Goal: Task Accomplishment & Management: Use online tool/utility

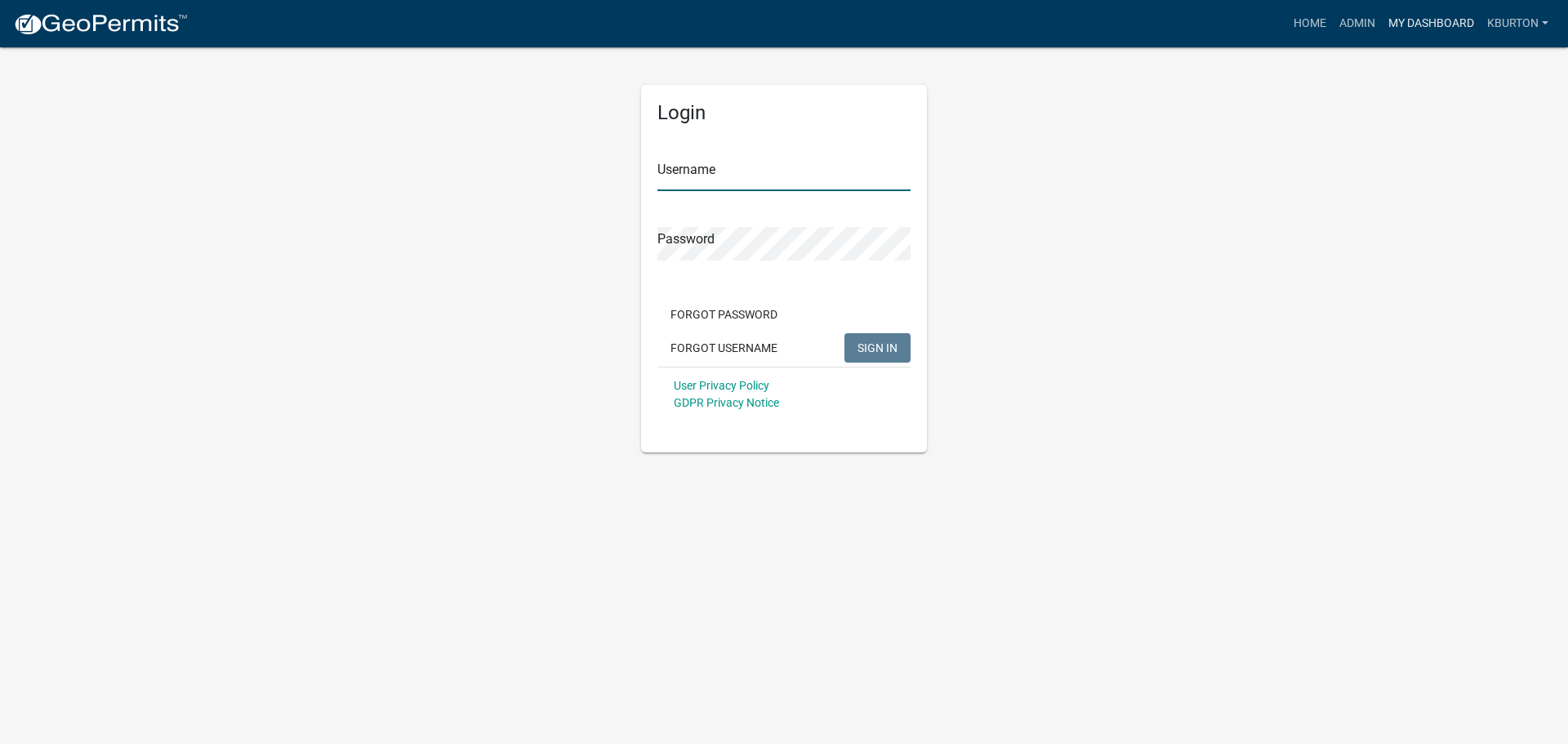
type input "kburton"
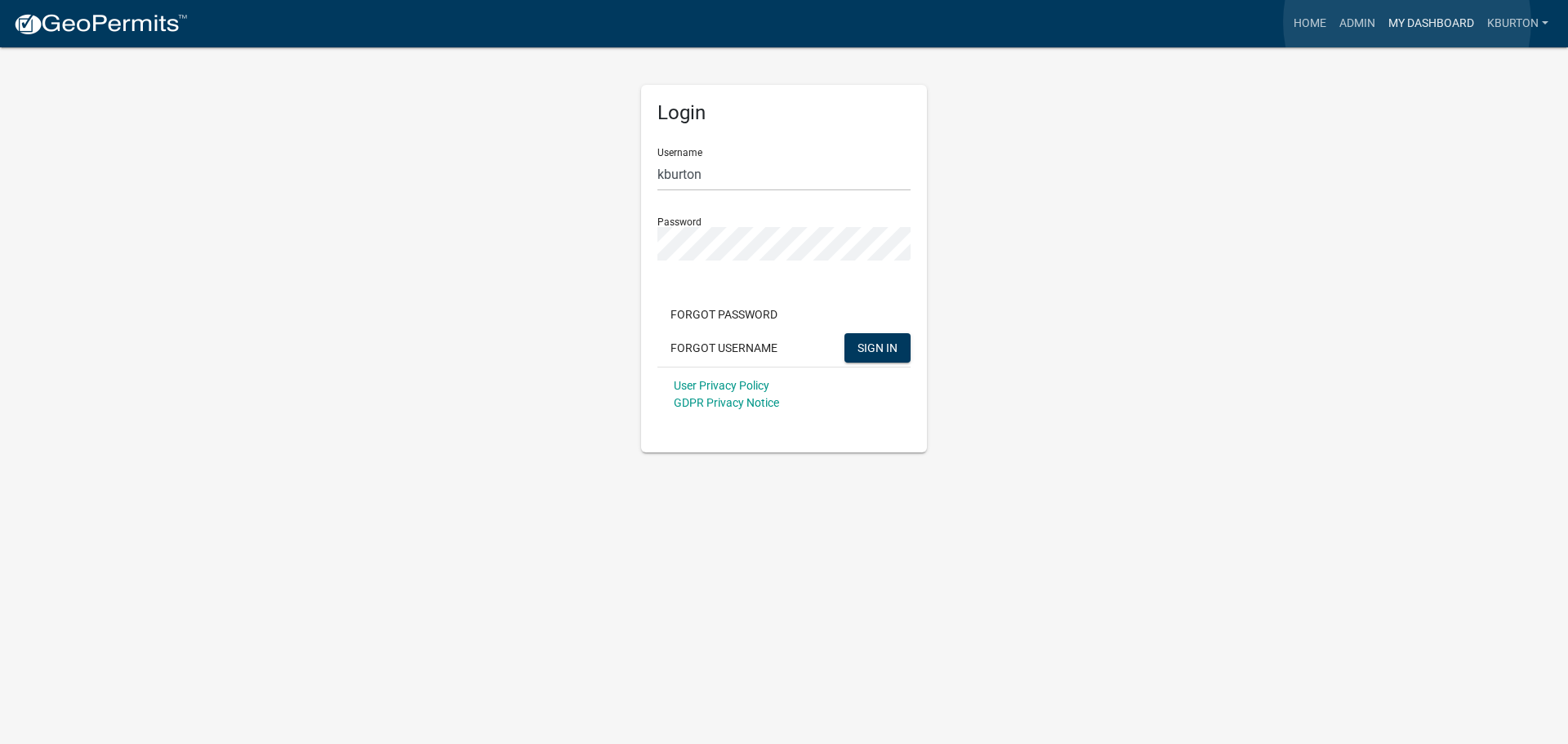
click at [1407, 22] on link "My Dashboard" at bounding box center [1431, 24] width 99 height 31
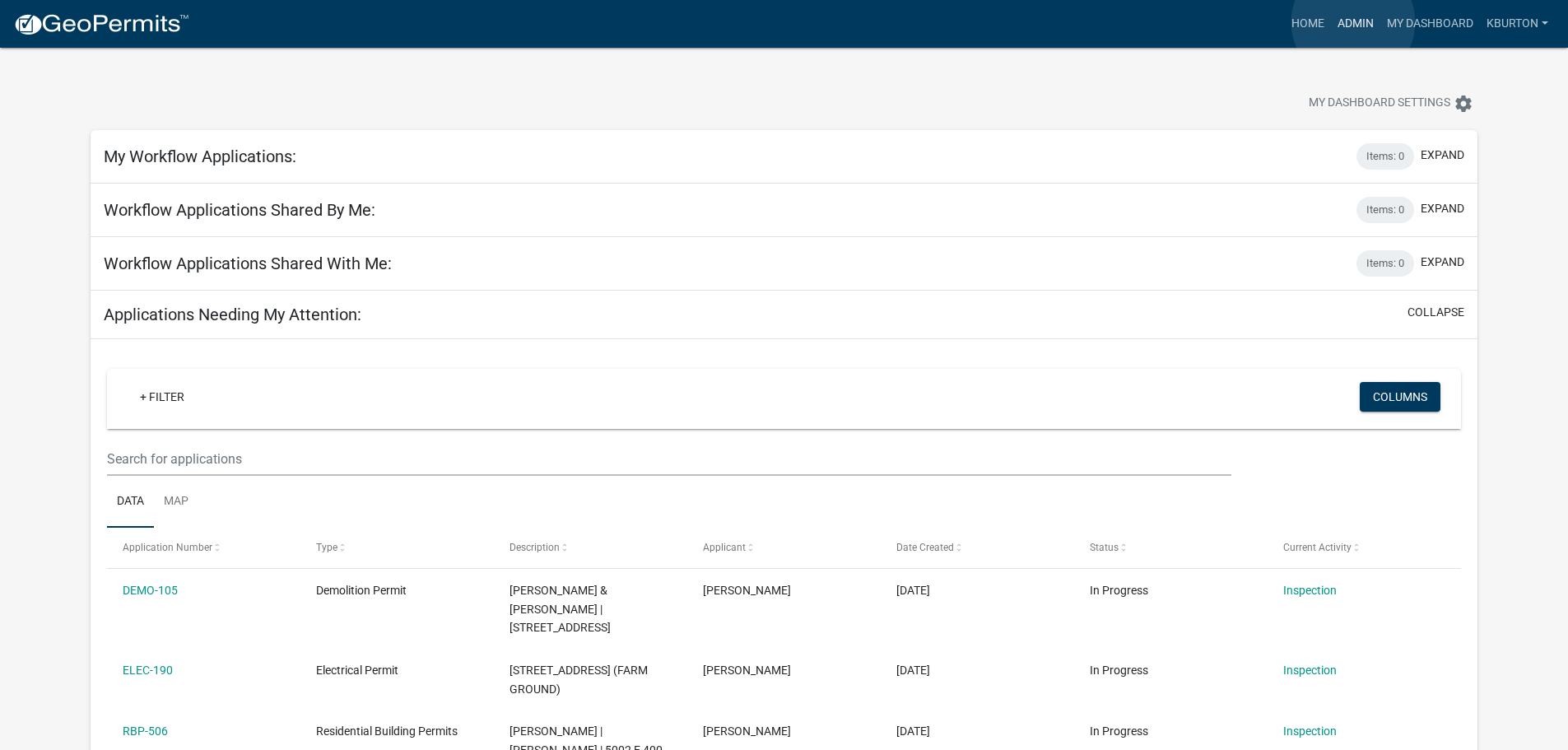
click at [1353, 22] on link "Admin" at bounding box center [1356, 24] width 49 height 31
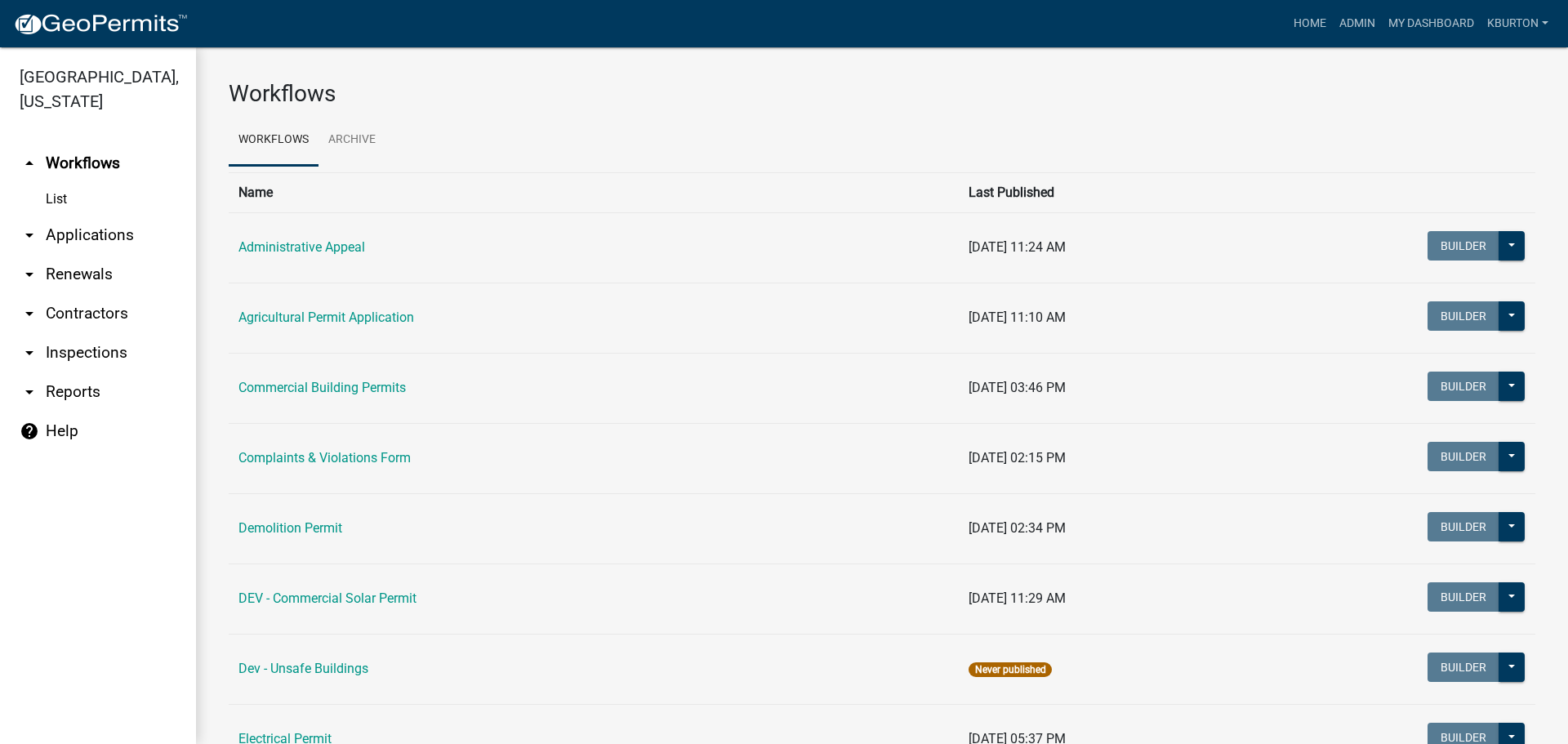
click at [118, 333] on link "arrow_drop_down Inspections" at bounding box center [98, 353] width 196 height 40
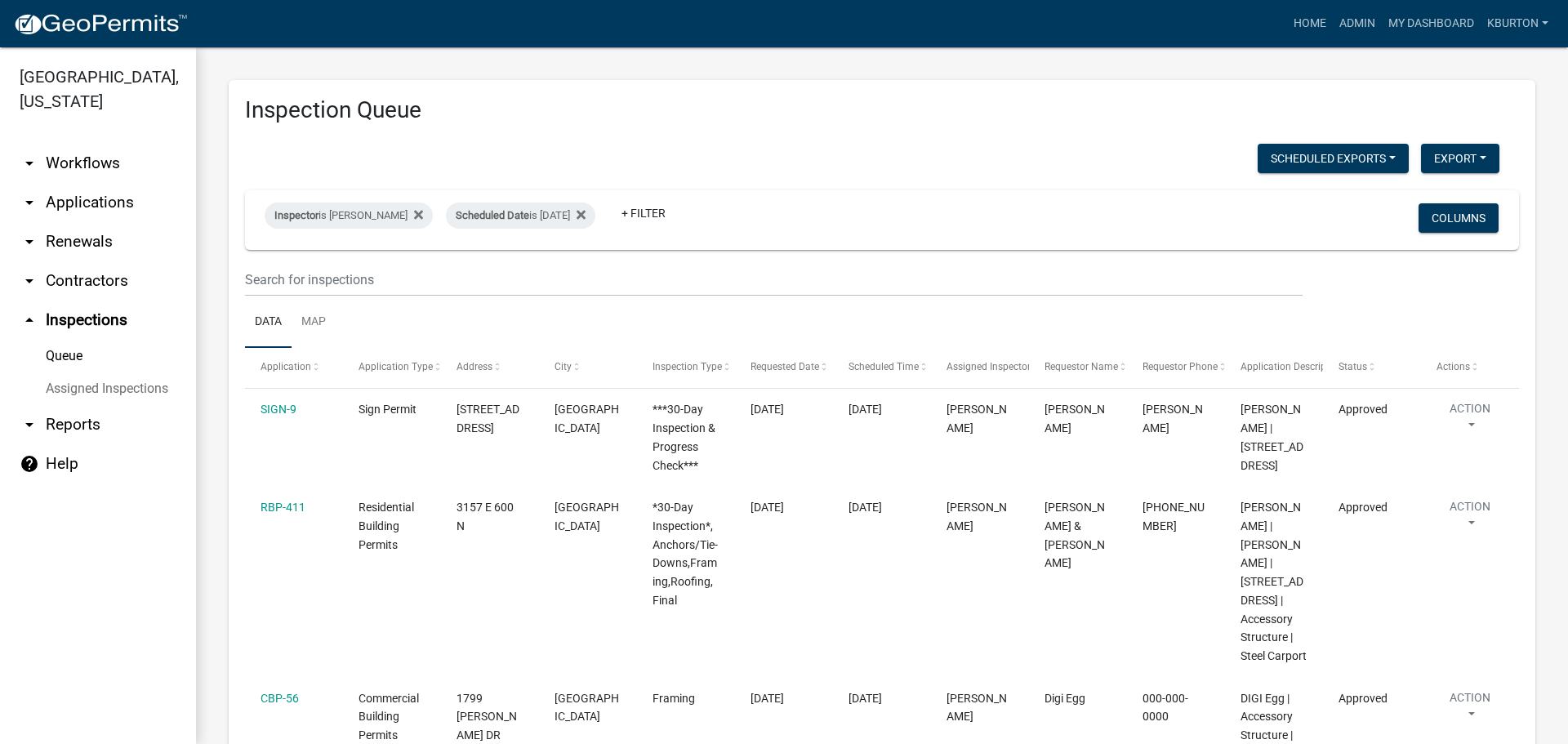
click at [147, 372] on link "Assigned Inspections" at bounding box center [98, 388] width 196 height 33
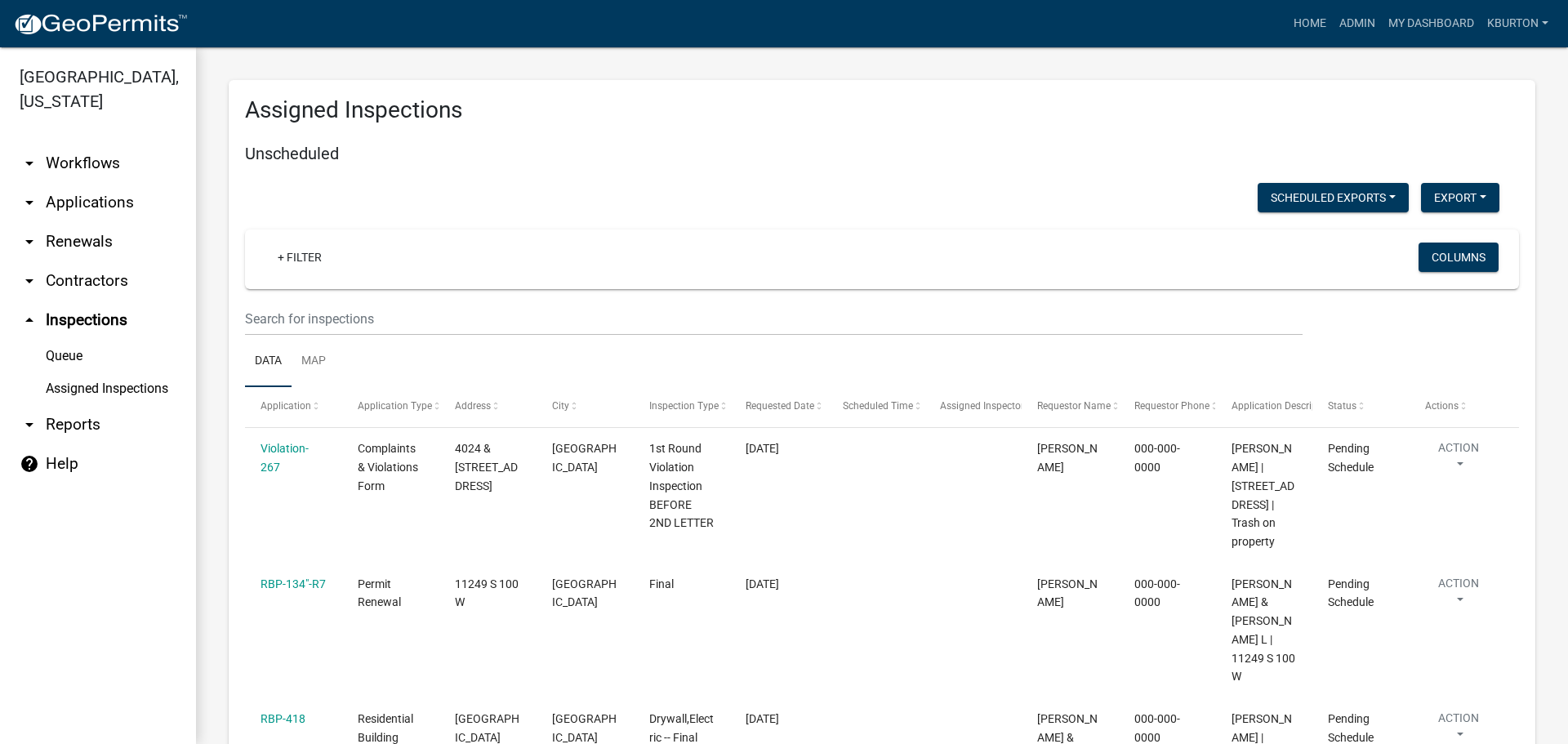
click at [68, 340] on link "Queue" at bounding box center [98, 356] width 196 height 33
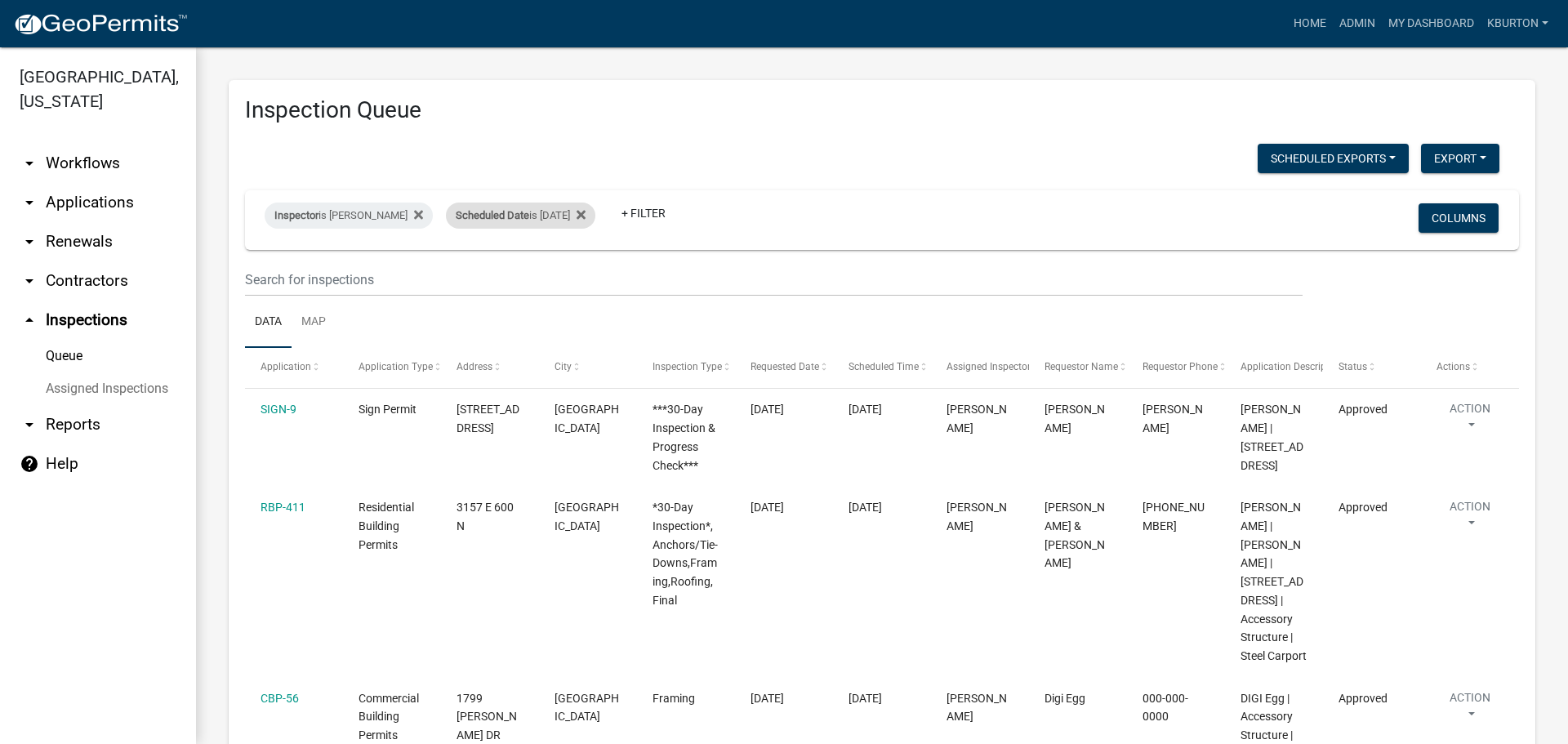
click at [518, 215] on div "Scheduled Date is [DATE]" at bounding box center [520, 216] width 149 height 26
click at [572, 272] on input "[DATE]" at bounding box center [523, 276] width 114 height 33
type input "[DATE]"
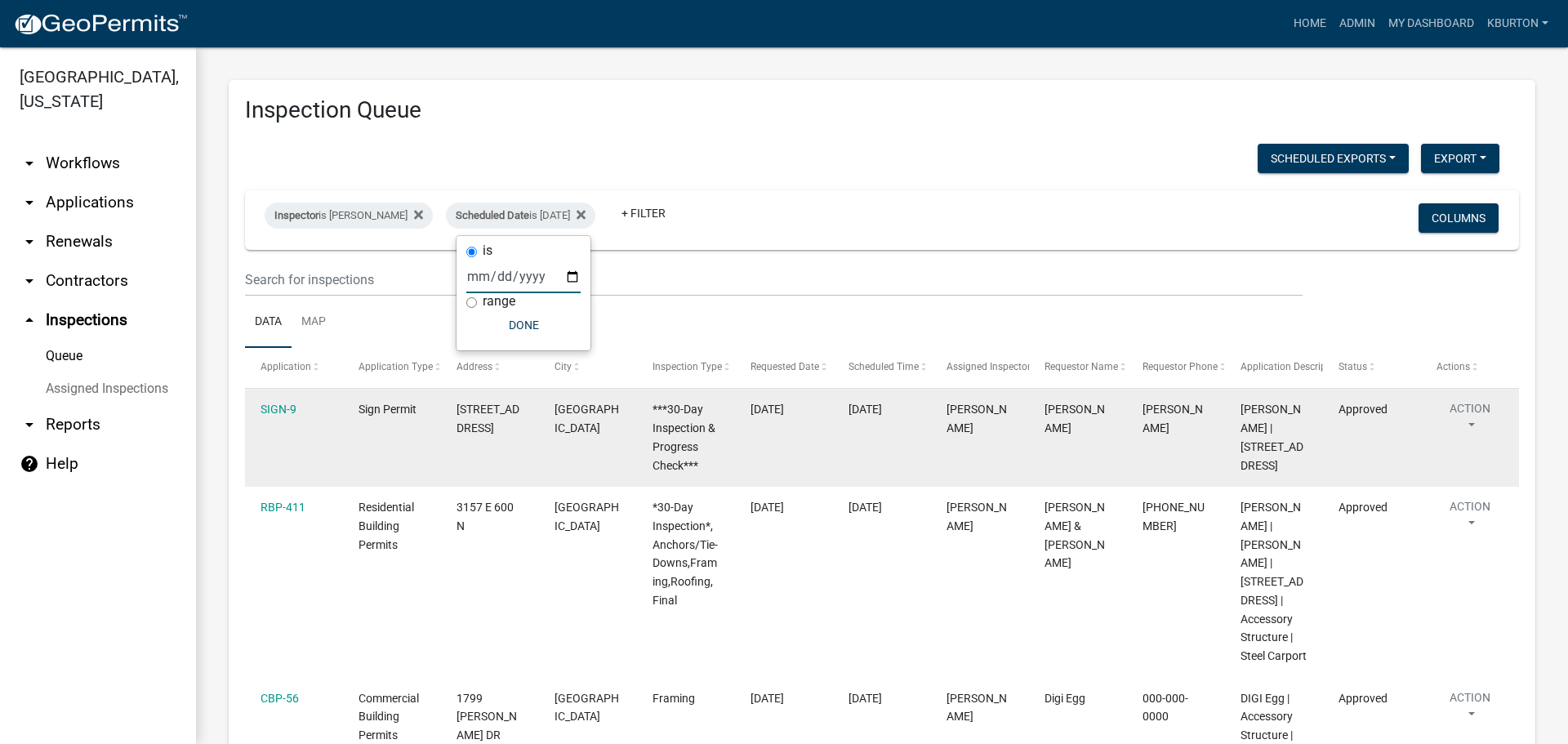
select select "1: 25"
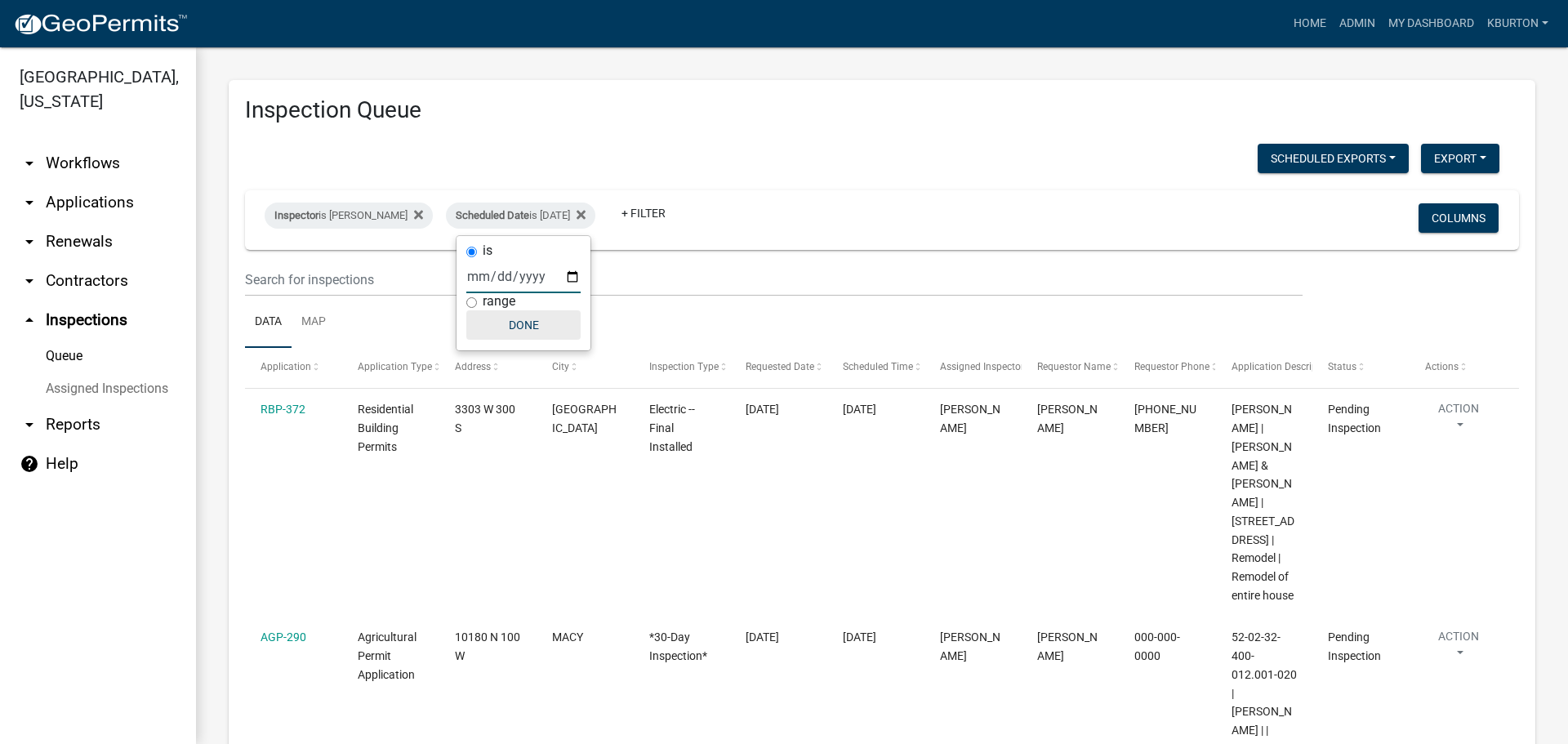
click at [521, 323] on button "Done" at bounding box center [523, 325] width 114 height 29
click at [1439, 218] on button "Columns" at bounding box center [1458, 217] width 80 height 29
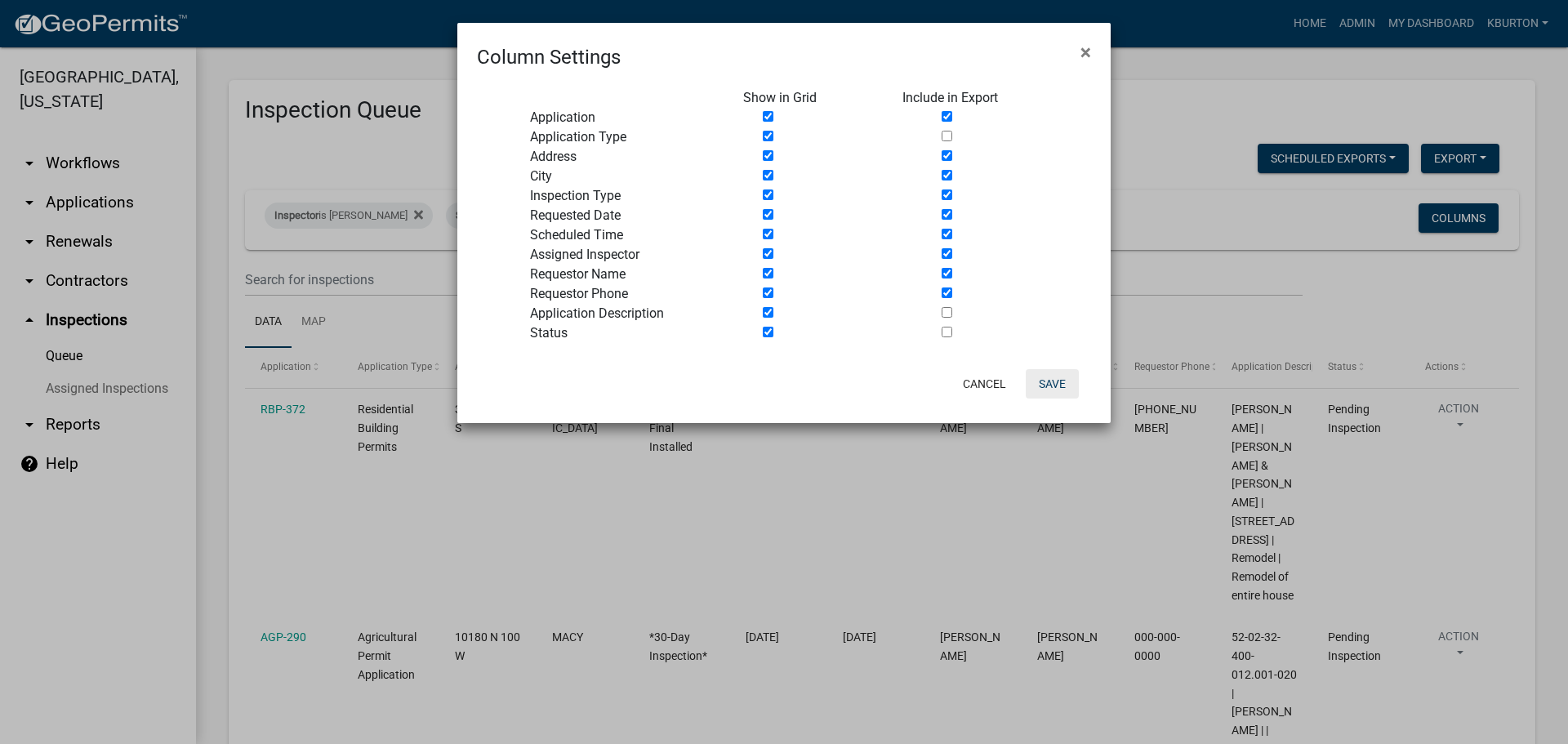
click at [1052, 390] on button "Save" at bounding box center [1053, 383] width 53 height 29
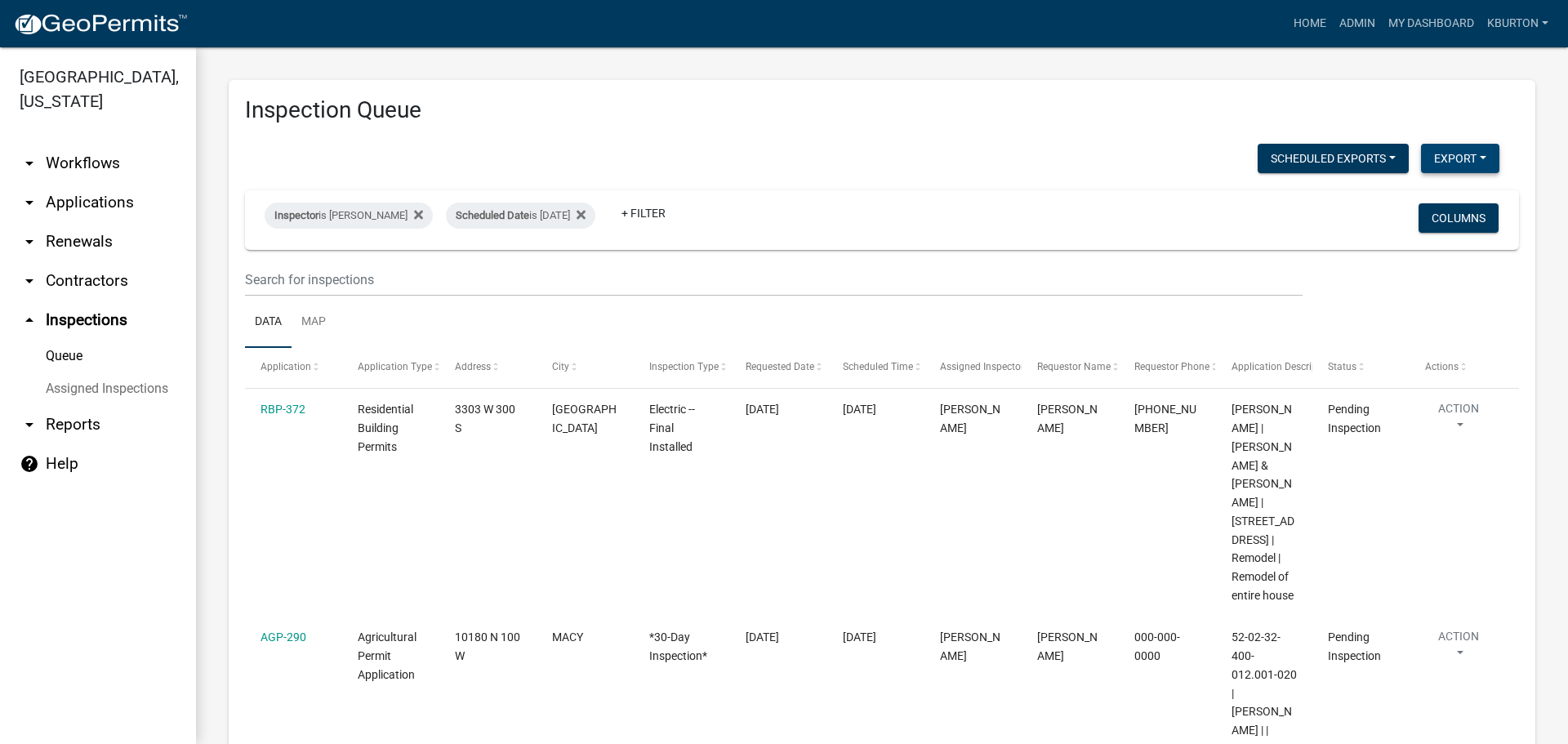
click at [1446, 164] on button "Export" at bounding box center [1459, 158] width 78 height 29
click at [1421, 207] on button "Excel Format (.xlsx)" at bounding box center [1423, 201] width 153 height 40
